Goal: Find specific page/section: Find specific page/section

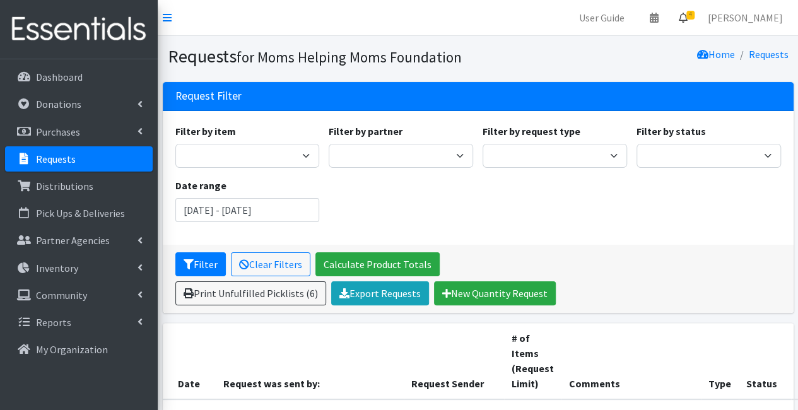
click at [688, 20] on icon at bounding box center [683, 18] width 9 height 10
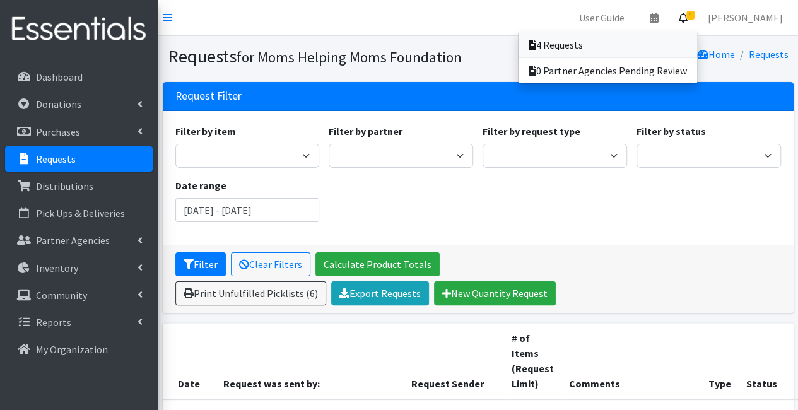
click at [673, 41] on link "4 Requests" at bounding box center [608, 44] width 179 height 25
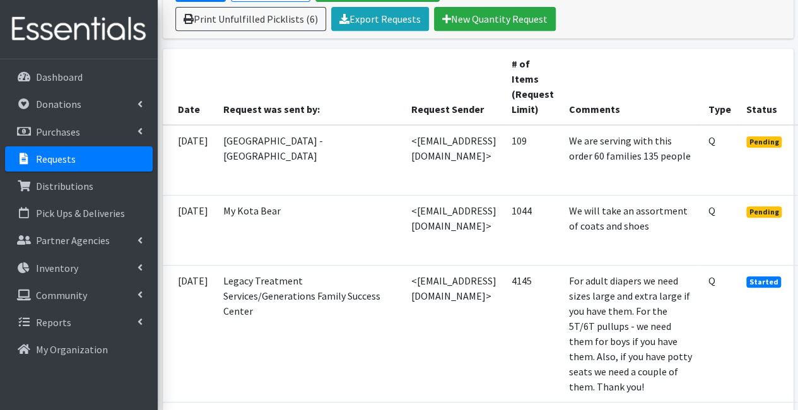
scroll to position [274, 90]
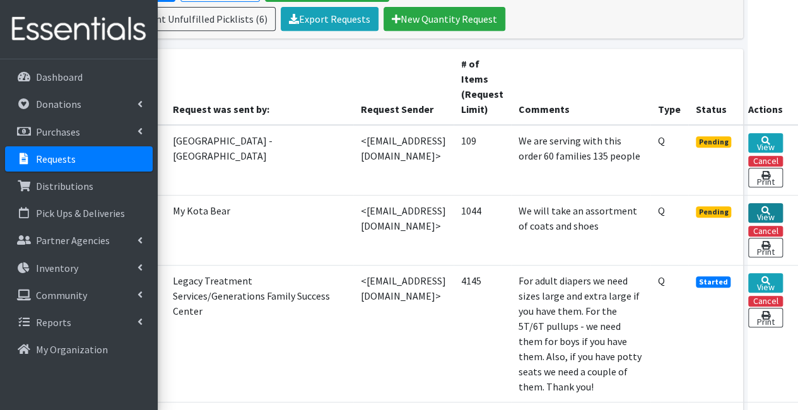
click at [767, 206] on icon at bounding box center [766, 210] width 9 height 9
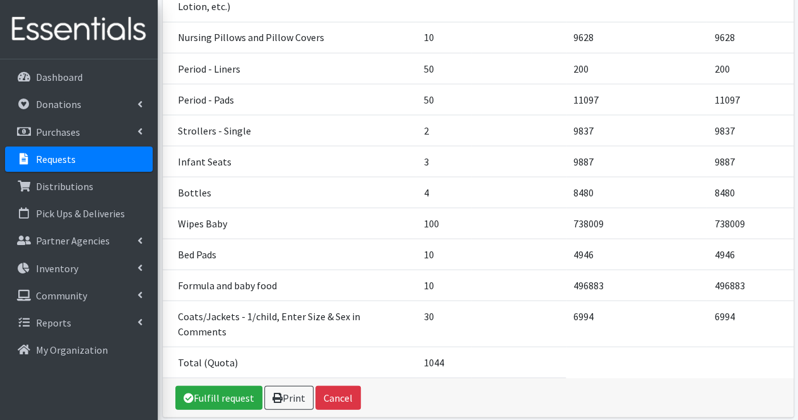
scroll to position [1164, 0]
